Goal: Task Accomplishment & Management: Manage account settings

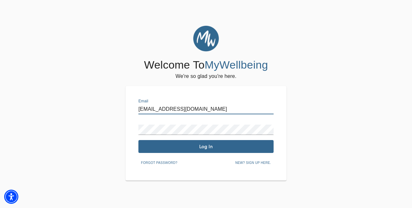
type input "staff@mindspsychology.com"
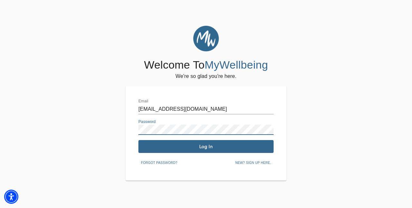
click at [169, 144] on span "Log In" at bounding box center [206, 147] width 130 height 6
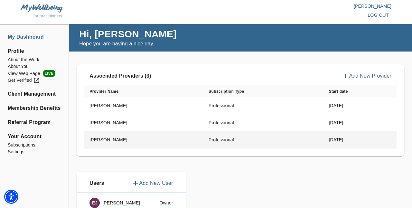
click at [175, 136] on td "[PERSON_NAME]" at bounding box center [143, 139] width 119 height 17
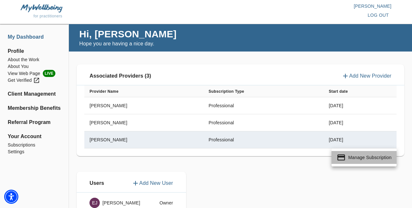
click at [347, 159] on li "Manage Subscription" at bounding box center [364, 157] width 65 height 13
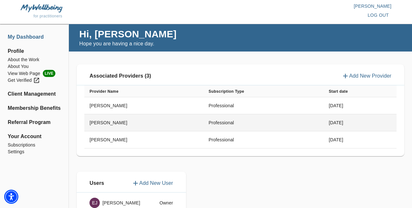
click at [135, 121] on td "[PERSON_NAME]" at bounding box center [143, 122] width 119 height 17
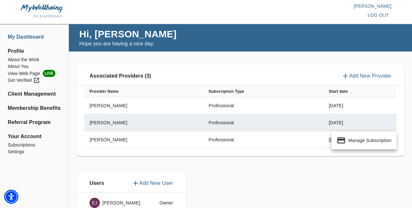
click at [349, 136] on li "Manage Subscription" at bounding box center [364, 140] width 65 height 13
click at [194, 105] on div at bounding box center [206, 104] width 412 height 208
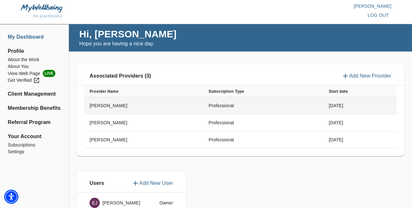
click at [195, 107] on td "[PERSON_NAME]" at bounding box center [143, 105] width 119 height 17
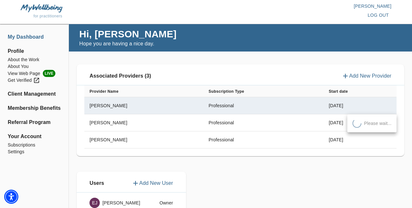
click at [39, 147] on div at bounding box center [206, 104] width 412 height 208
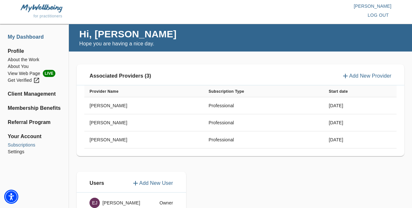
click at [33, 145] on li "Subscriptions" at bounding box center [34, 145] width 53 height 7
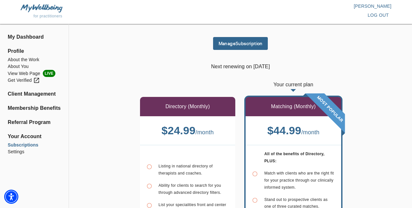
click at [225, 44] on span "Manage Subscription" at bounding box center [241, 44] width 50 height 6
